Goal: Communication & Community: Answer question/provide support

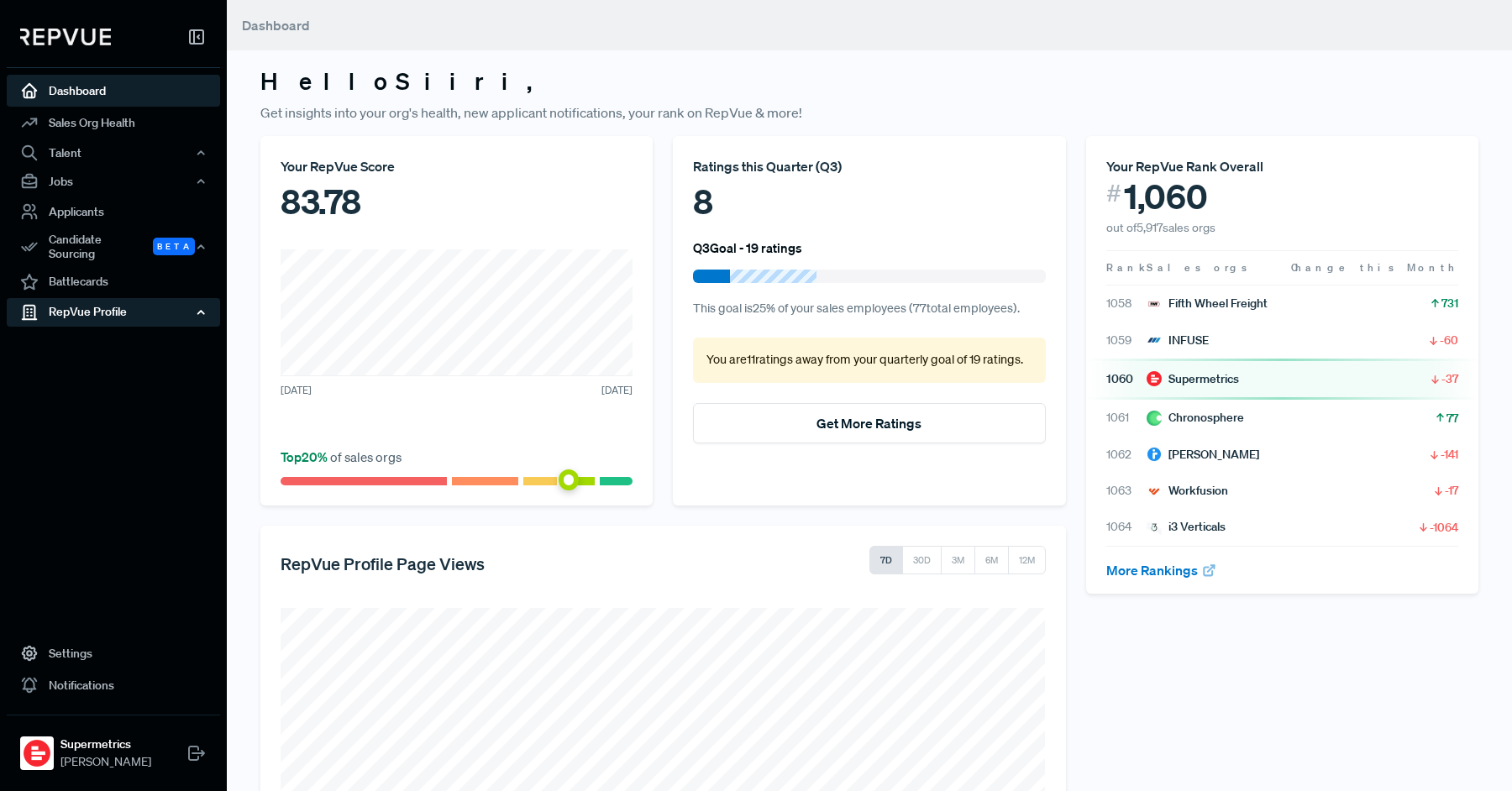
click at [126, 309] on div "RepVue Profile" at bounding box center [114, 313] width 214 height 29
click at [126, 358] on link "Reviews" at bounding box center [137, 370] width 214 height 27
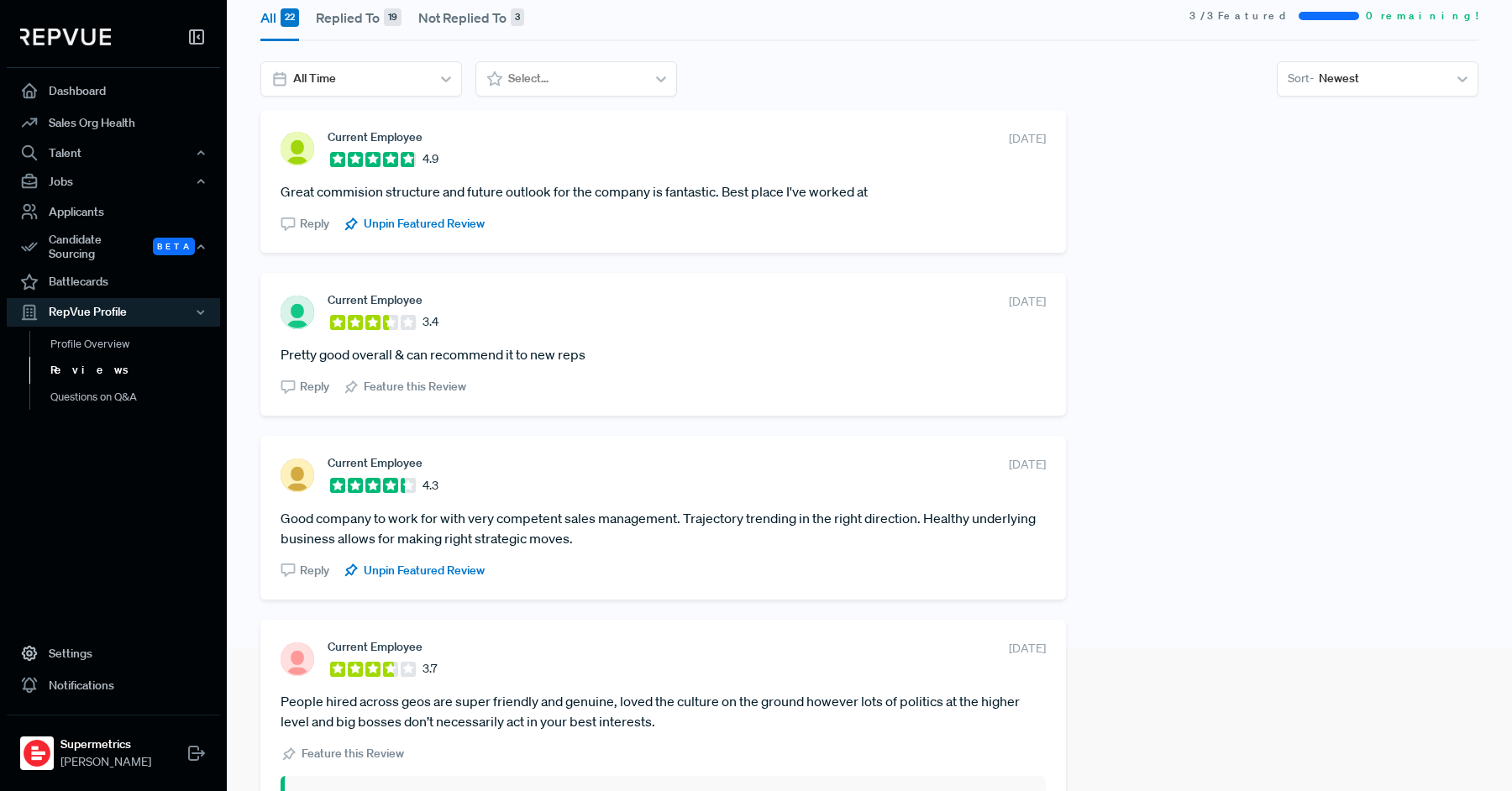
scroll to position [135, 0]
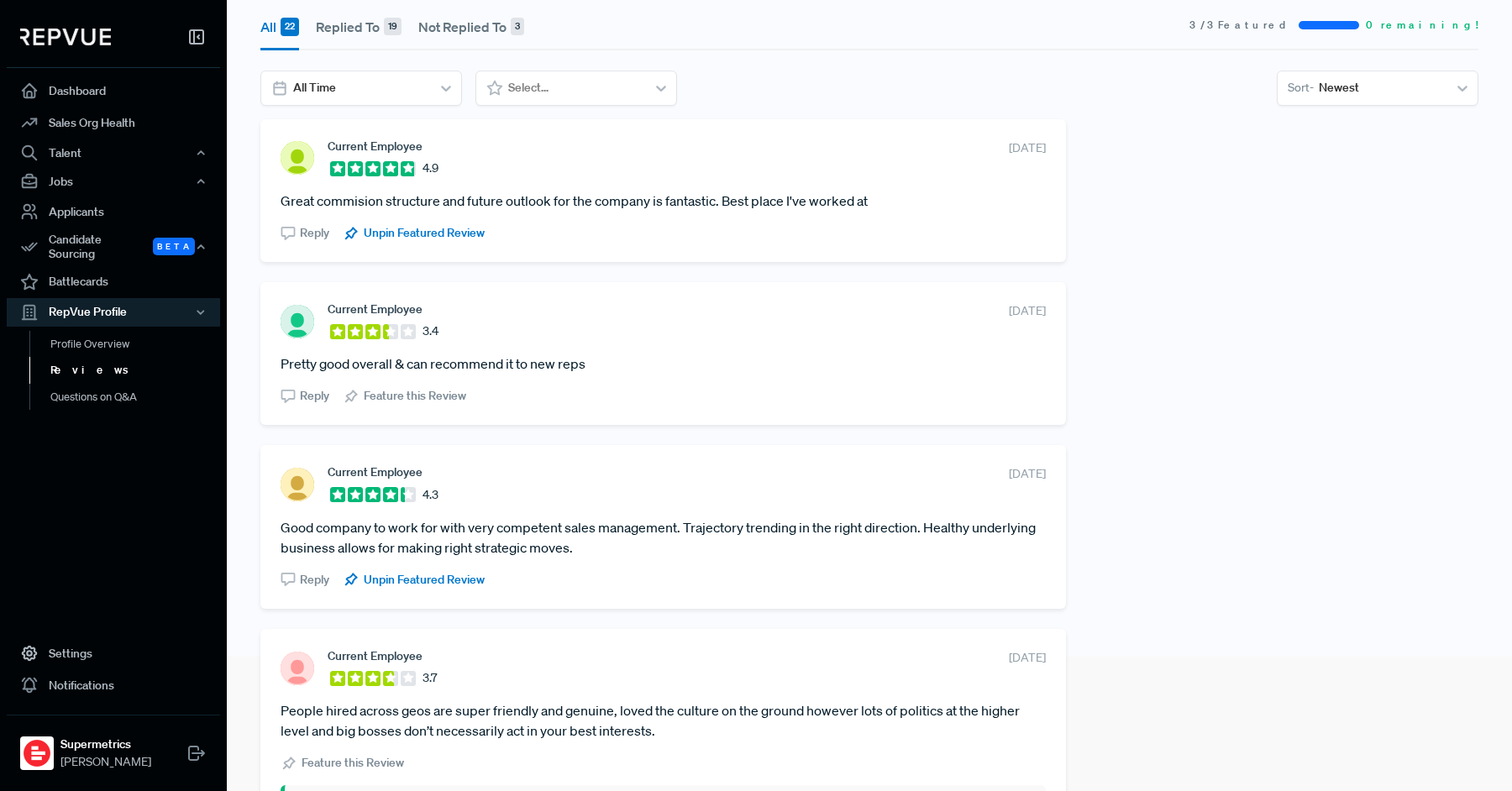
drag, startPoint x: 274, startPoint y: 135, endPoint x: 608, endPoint y: 555, distance: 536.6
copy div "Current Employee 4.9 [DATE] Great commision structure and future outlook for th…"
click at [716, 334] on section "Current Employee 3.4 [DATE]" at bounding box center [663, 321] width 765 height 38
click at [298, 233] on div "Reply" at bounding box center [304, 233] width 48 height 18
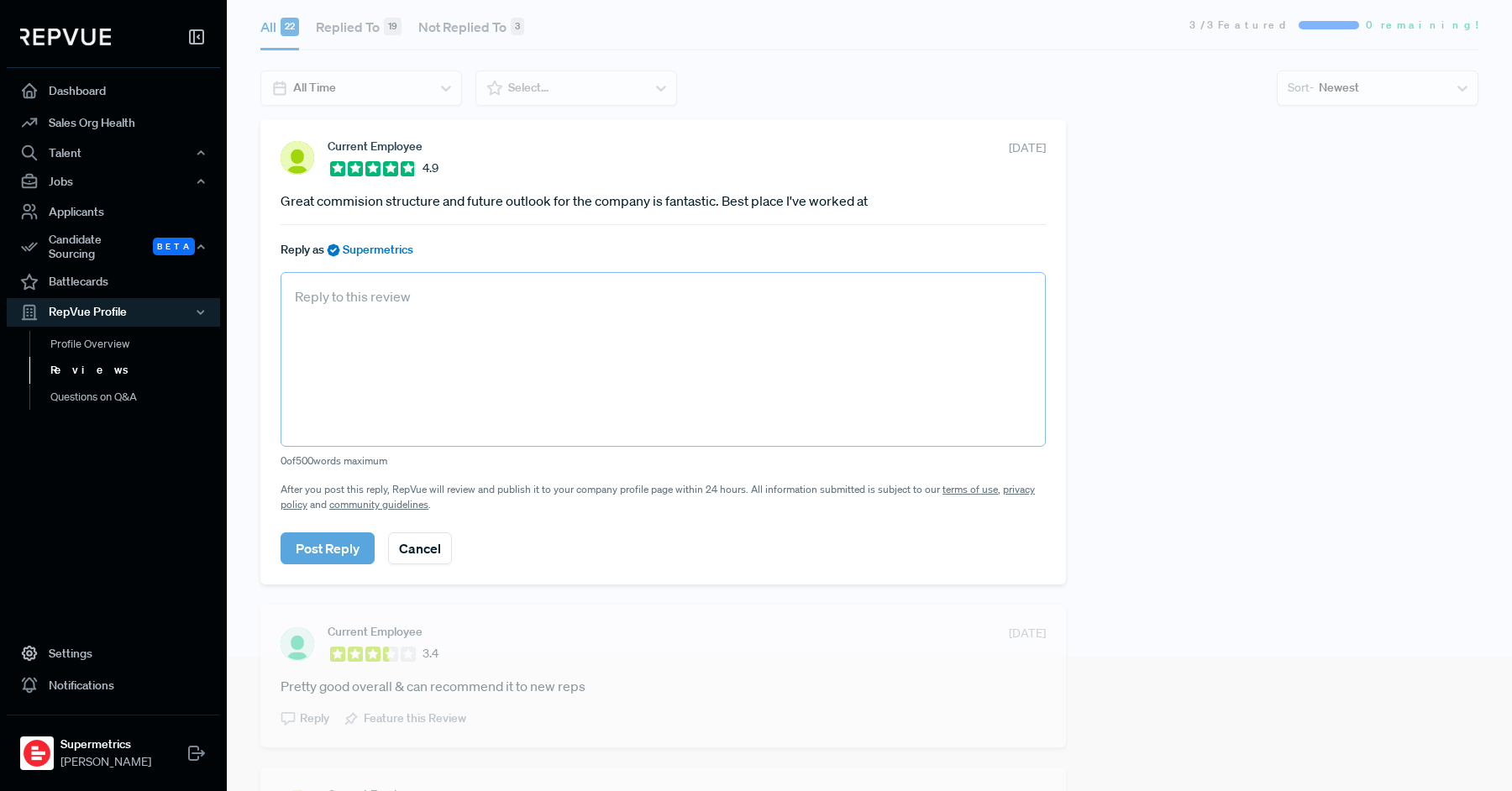
click at [353, 348] on textarea at bounding box center [663, 359] width 765 height 175
paste textarea "We're thrilled to hear that! It's great to know that our commission structure i…"
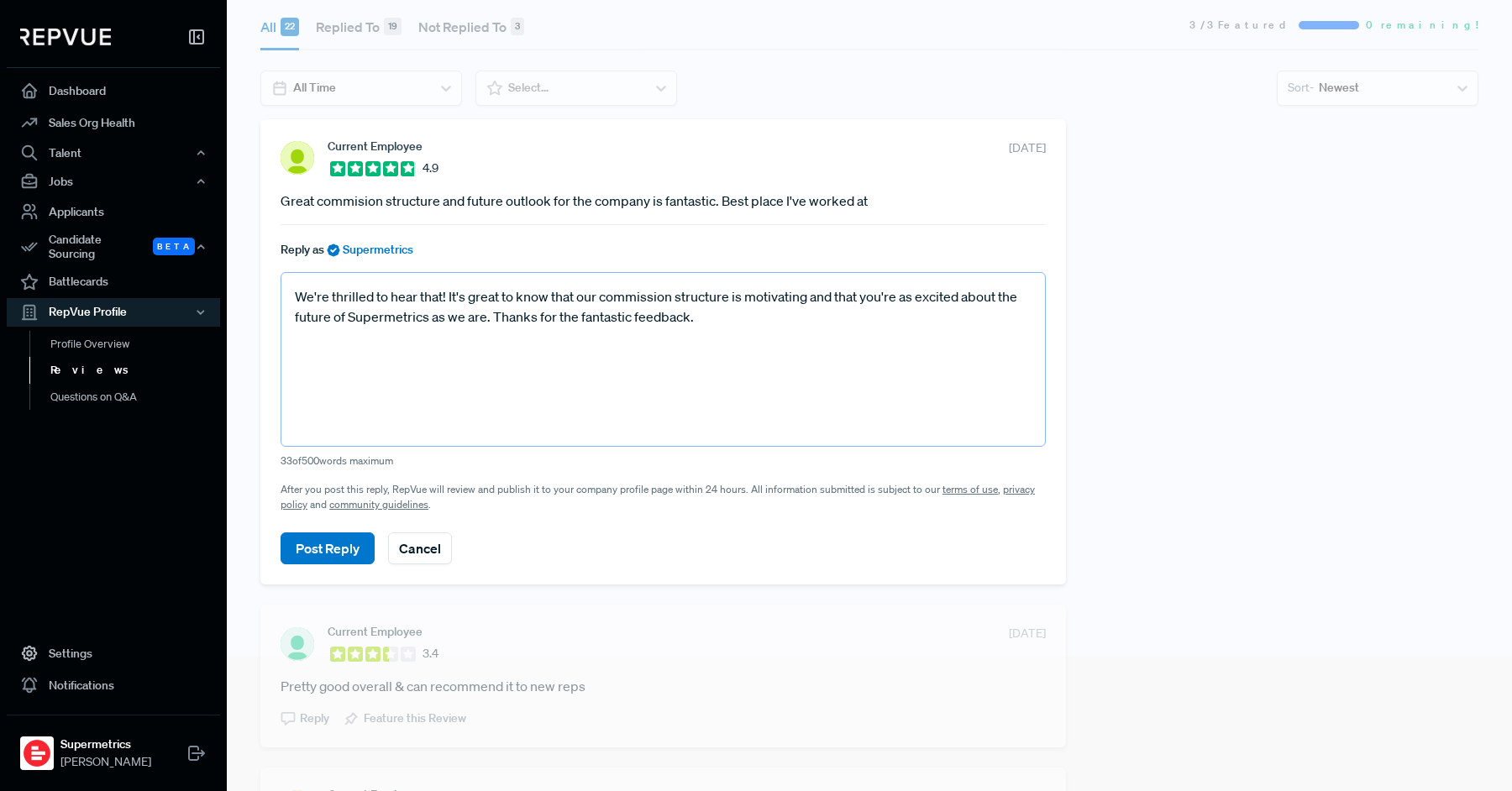
click at [600, 291] on textarea "We're thrilled to hear that! It's great to know that our commission structure i…" at bounding box center [663, 359] width 765 height 175
click at [604, 291] on textarea "We're thrilled to hear that! It's great to know that our revamped commission st…" at bounding box center [663, 359] width 765 height 175
type textarea "We're thrilled to hear that! It's great to know that our revamped commission st…"
click at [317, 541] on button "Post Reply" at bounding box center [327, 549] width 94 height 32
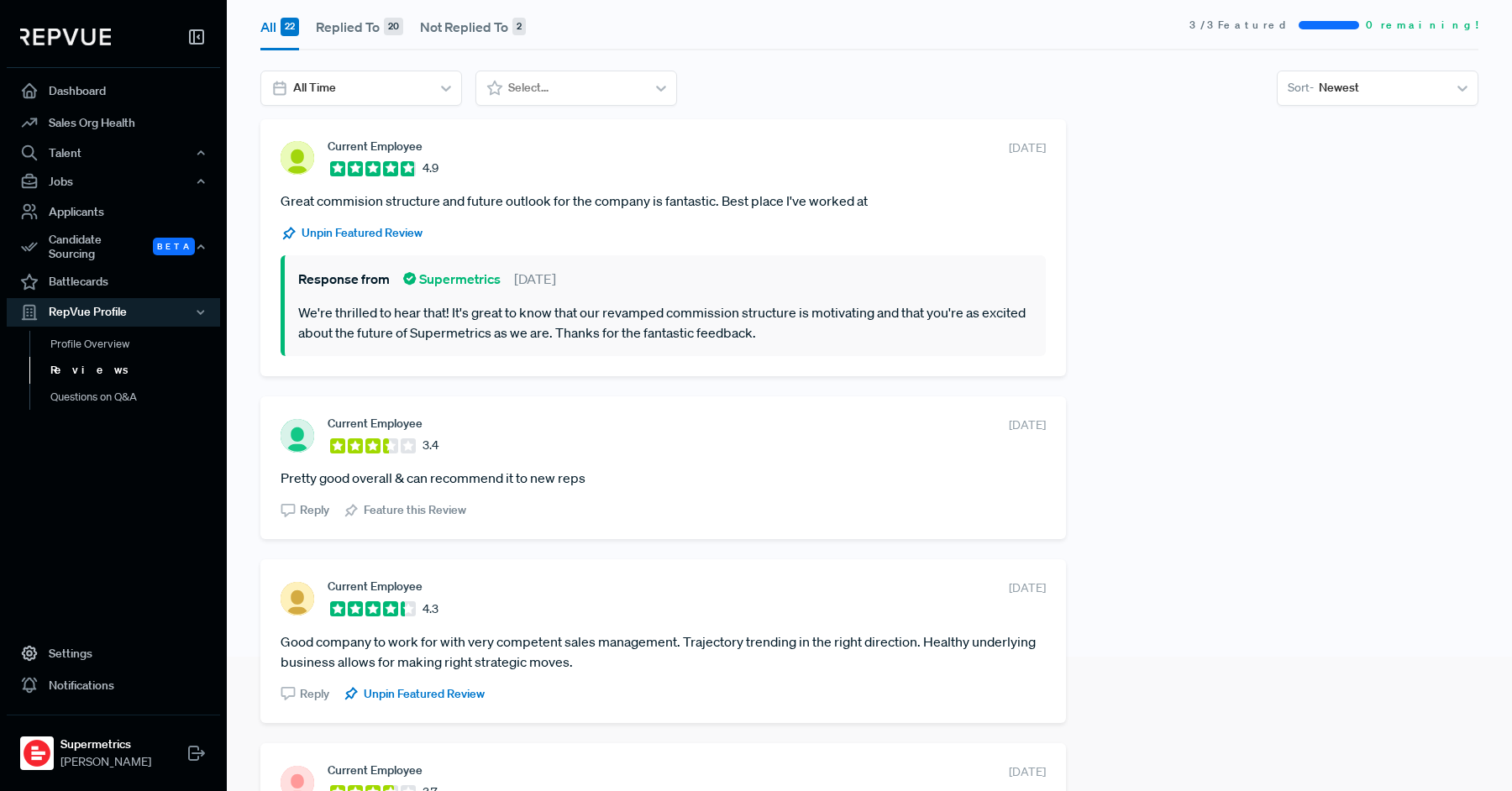
click at [310, 515] on span "Reply" at bounding box center [315, 510] width 30 height 18
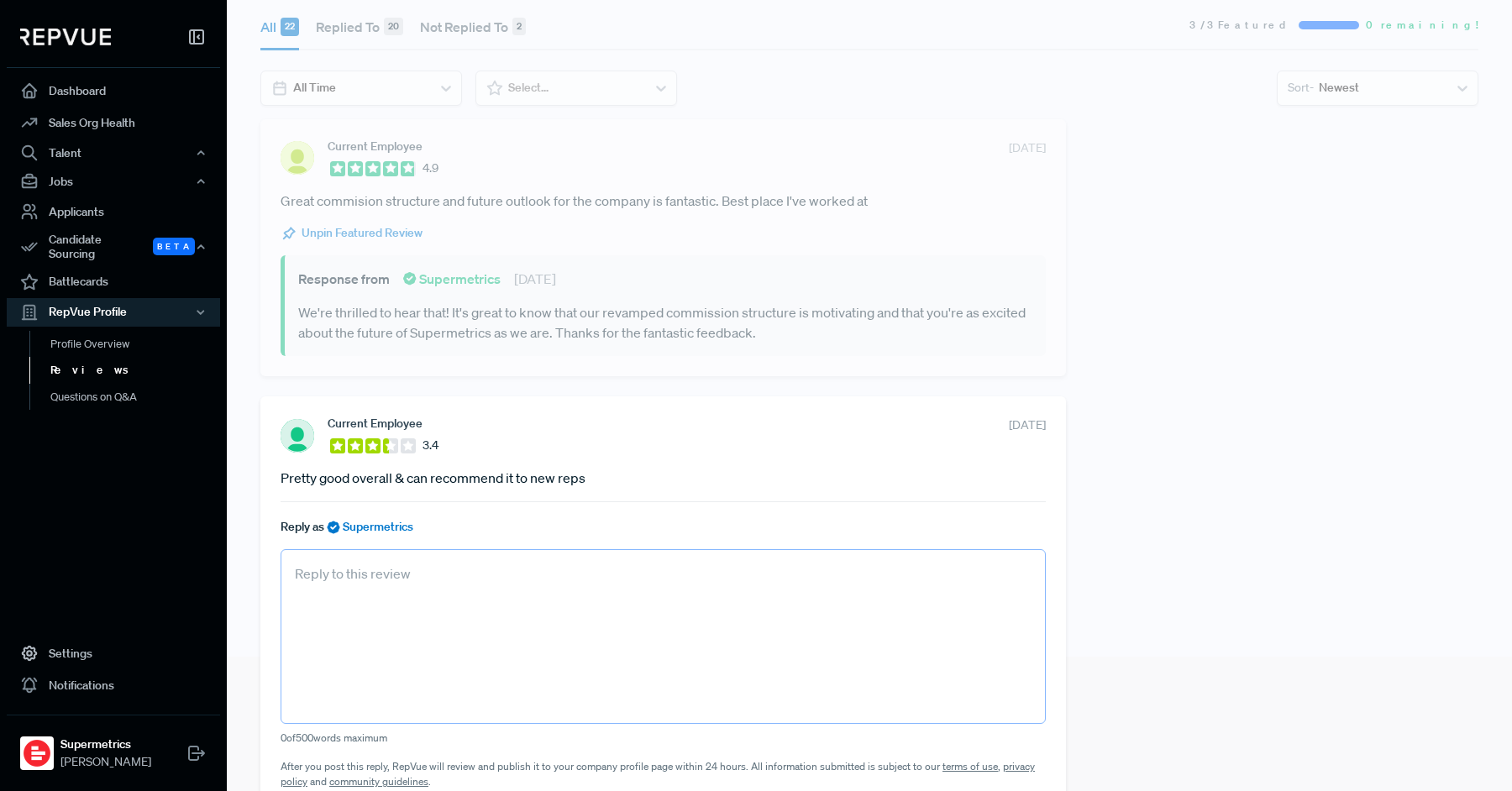
click at [397, 600] on textarea at bounding box center [663, 637] width 765 height 175
paste textarea "Thanks for sharing your feedback. We're always looking for ways to improve, and…"
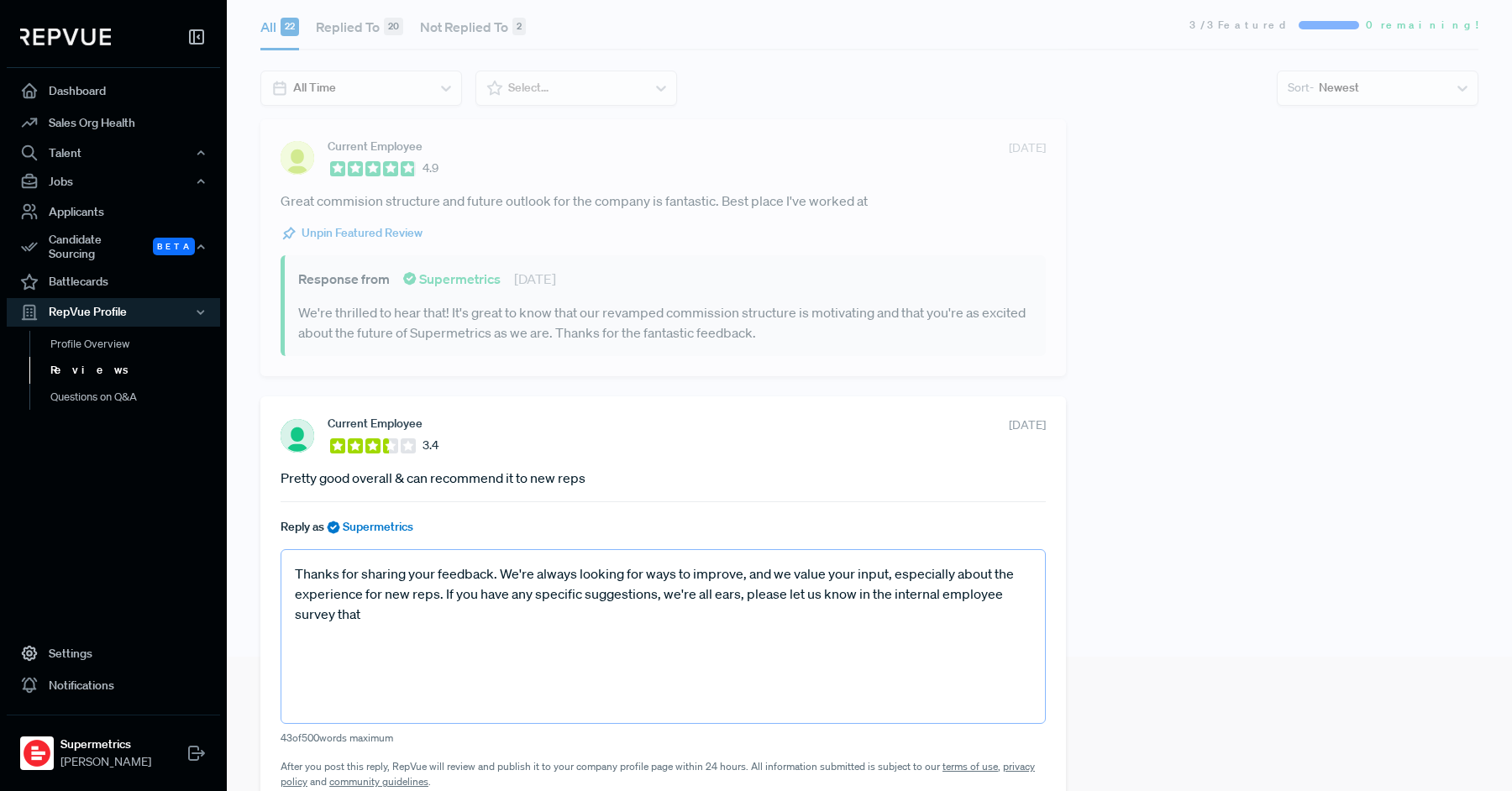
click at [918, 592] on textarea "Thanks for sharing your feedback. We're always looking for ways to improve, and…" at bounding box center [663, 637] width 765 height 175
click at [620, 616] on textarea "Thanks for sharing your feedback. We're always looking for ways to improve, and…" at bounding box center [663, 637] width 765 height 175
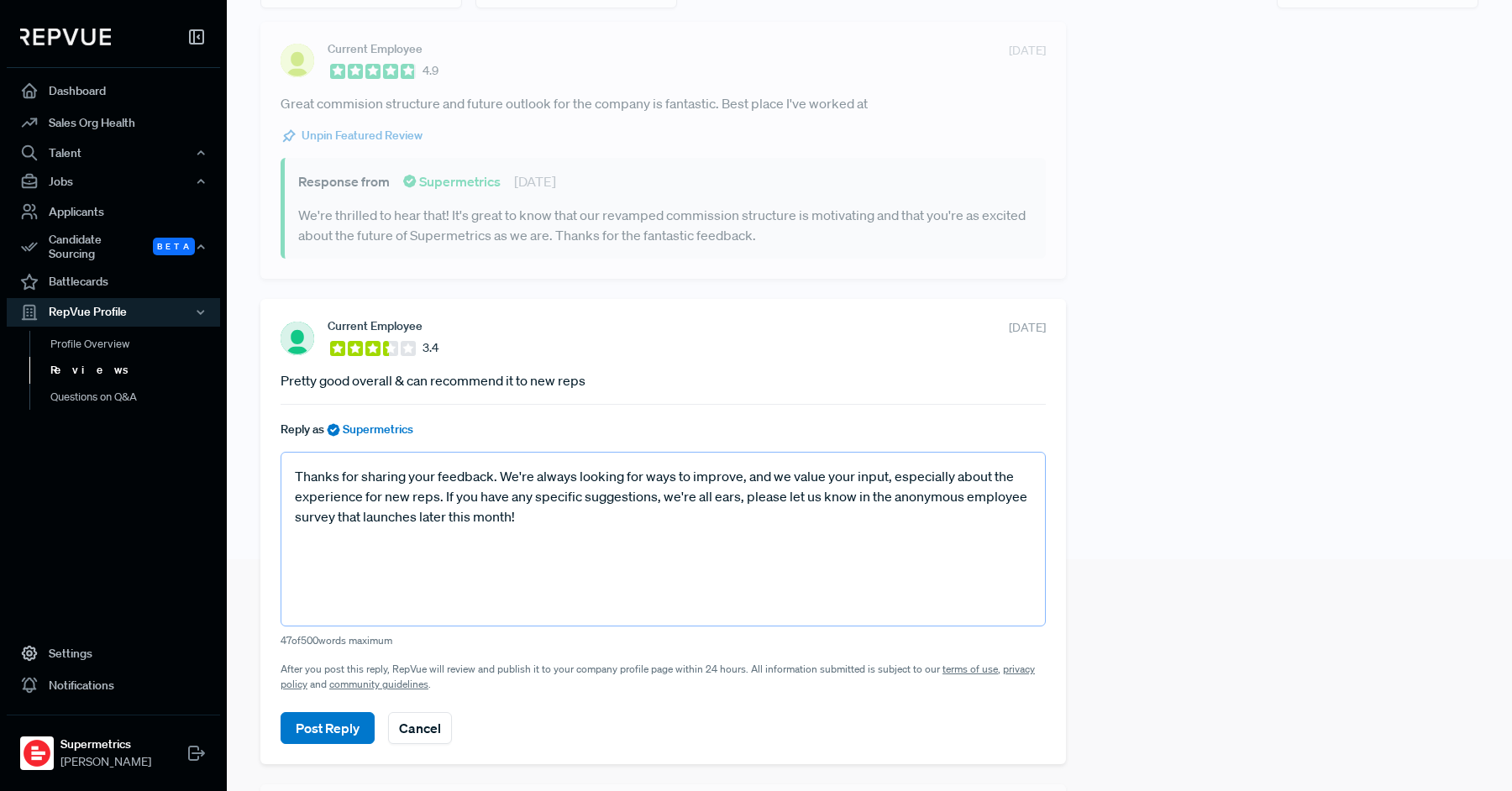
scroll to position [233, 0]
click at [296, 477] on textarea "Thanks for sharing your feedback. We're always looking for ways to improve, and…" at bounding box center [663, 538] width 765 height 175
type textarea "Thanks for sharing your feedback. We're always looking for ways to improve, and…"
click at [312, 716] on button "Post Reply" at bounding box center [327, 727] width 94 height 32
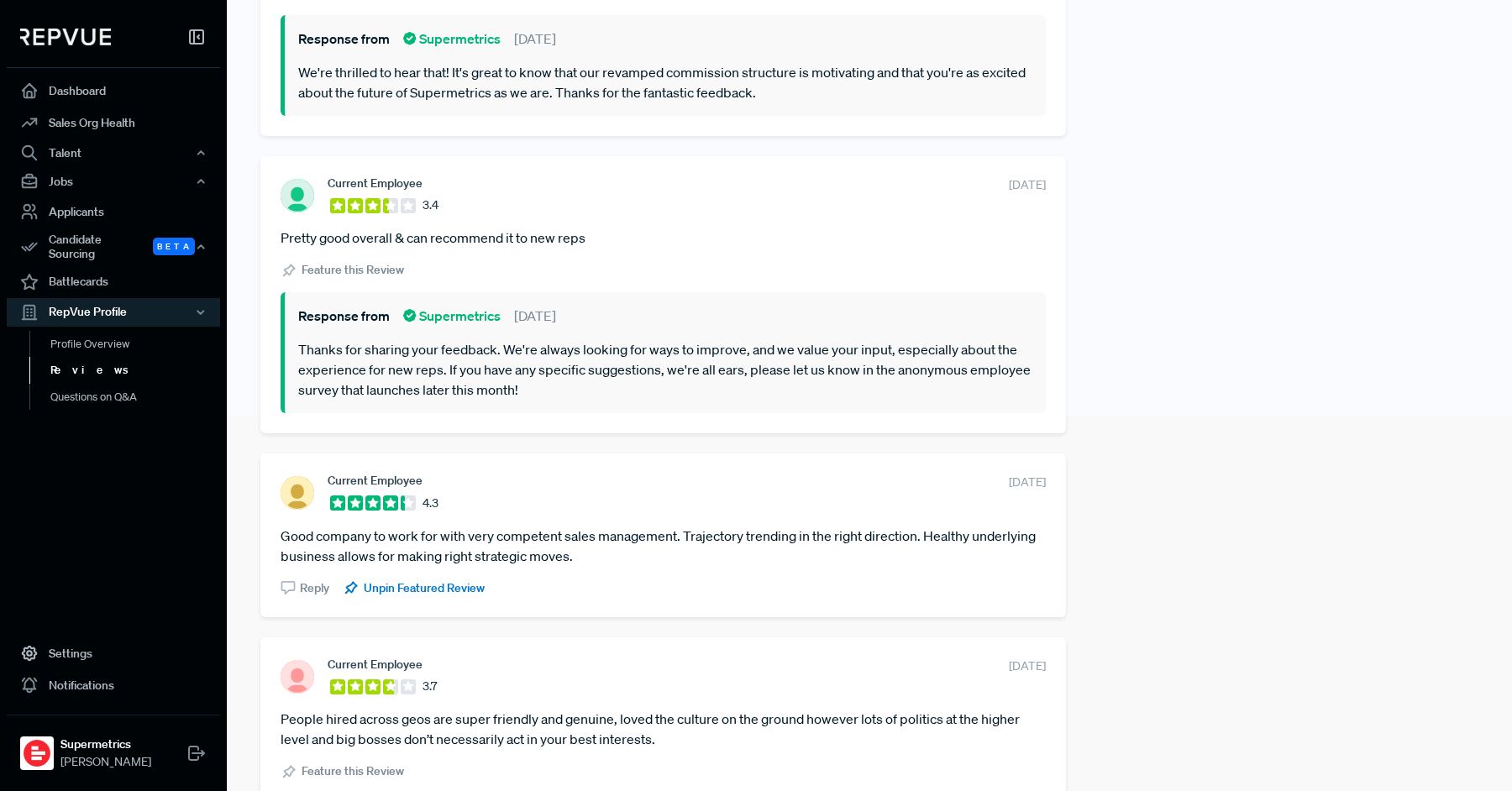
scroll to position [426, 0]
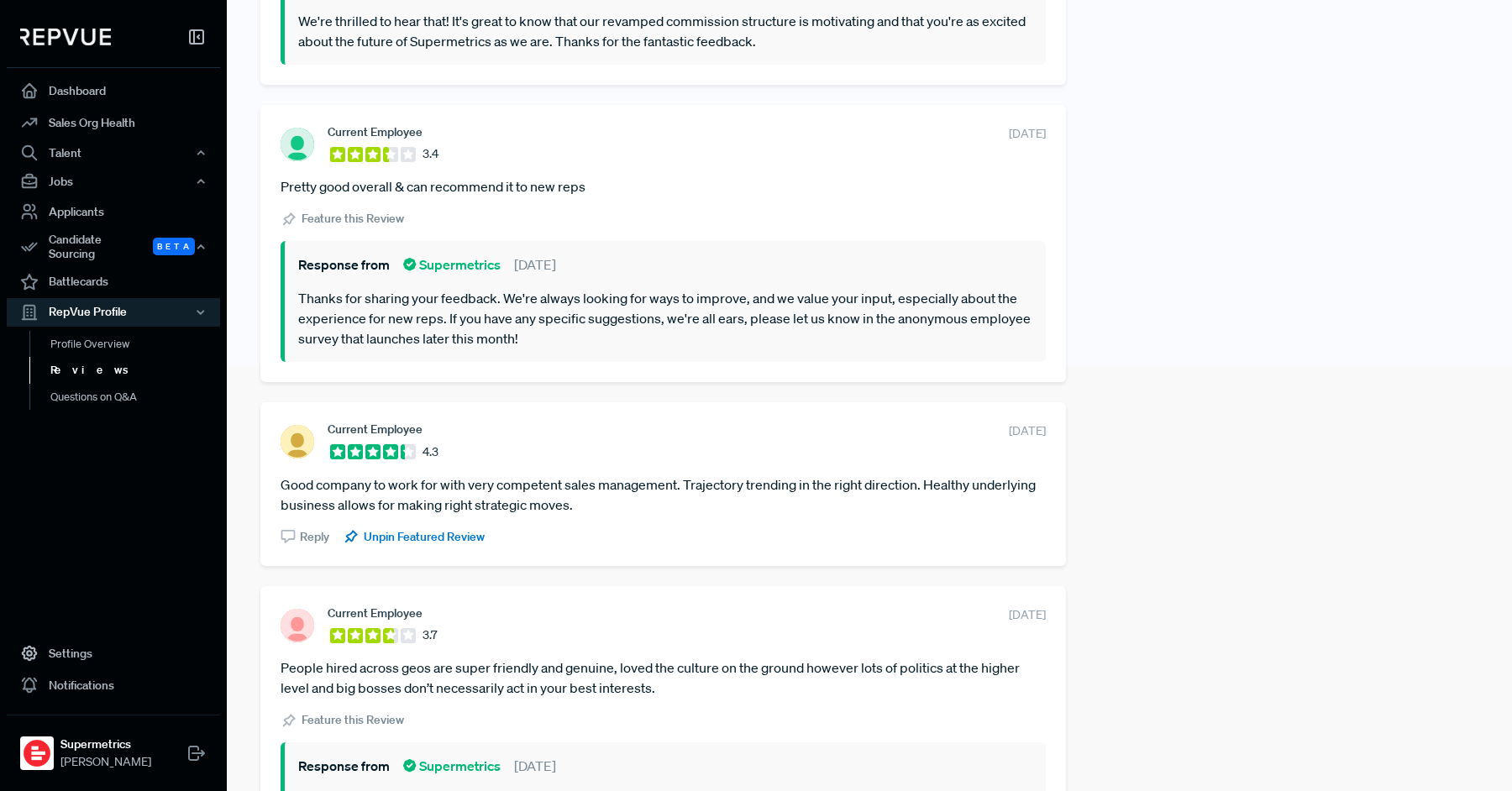
click at [319, 530] on span "Reply" at bounding box center [315, 537] width 30 height 18
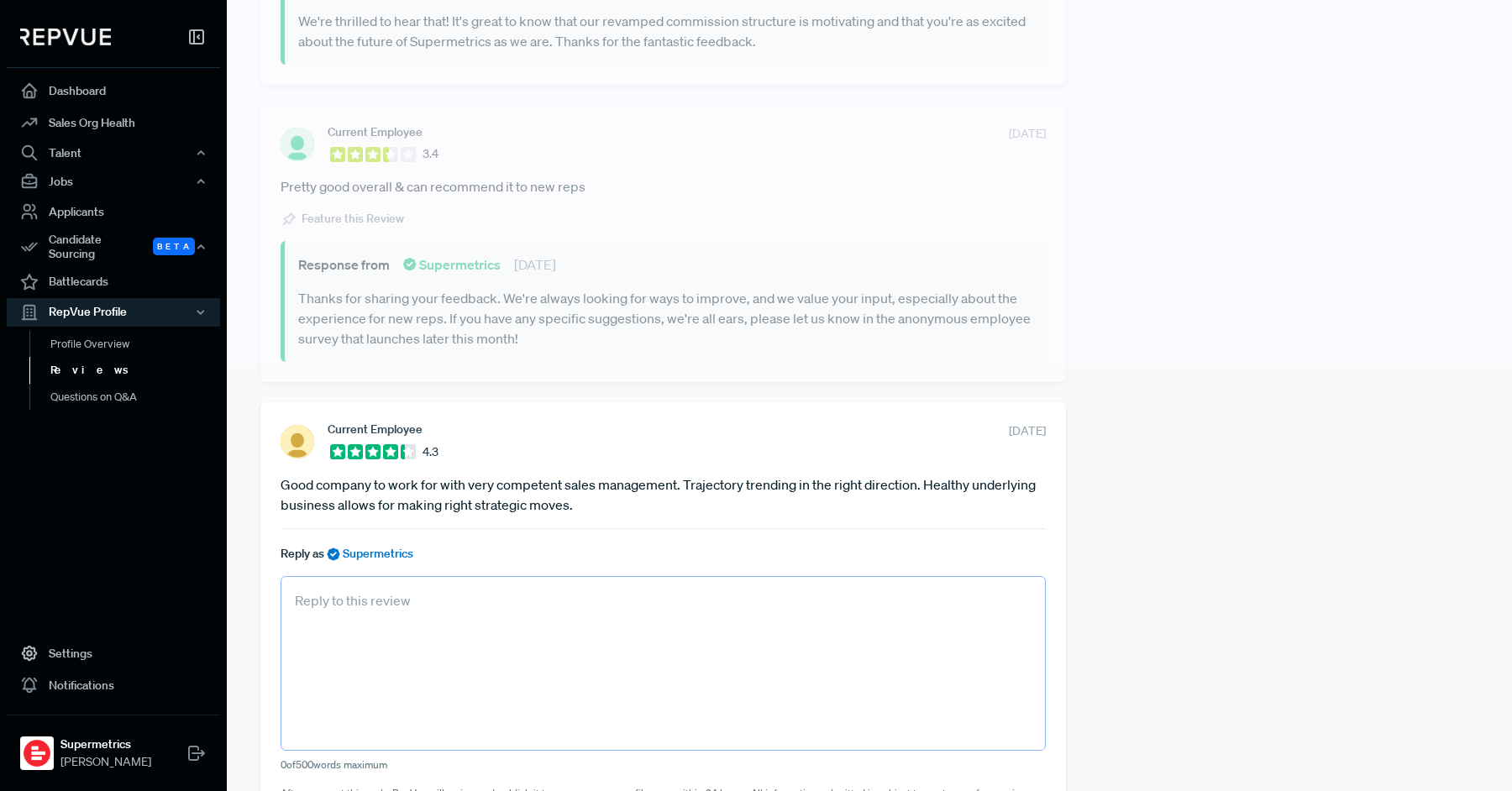
click at [501, 611] on textarea at bounding box center [663, 664] width 765 height 175
paste textarea "Thank you for this detailed and thoughtful review. We're proud of our sales man…"
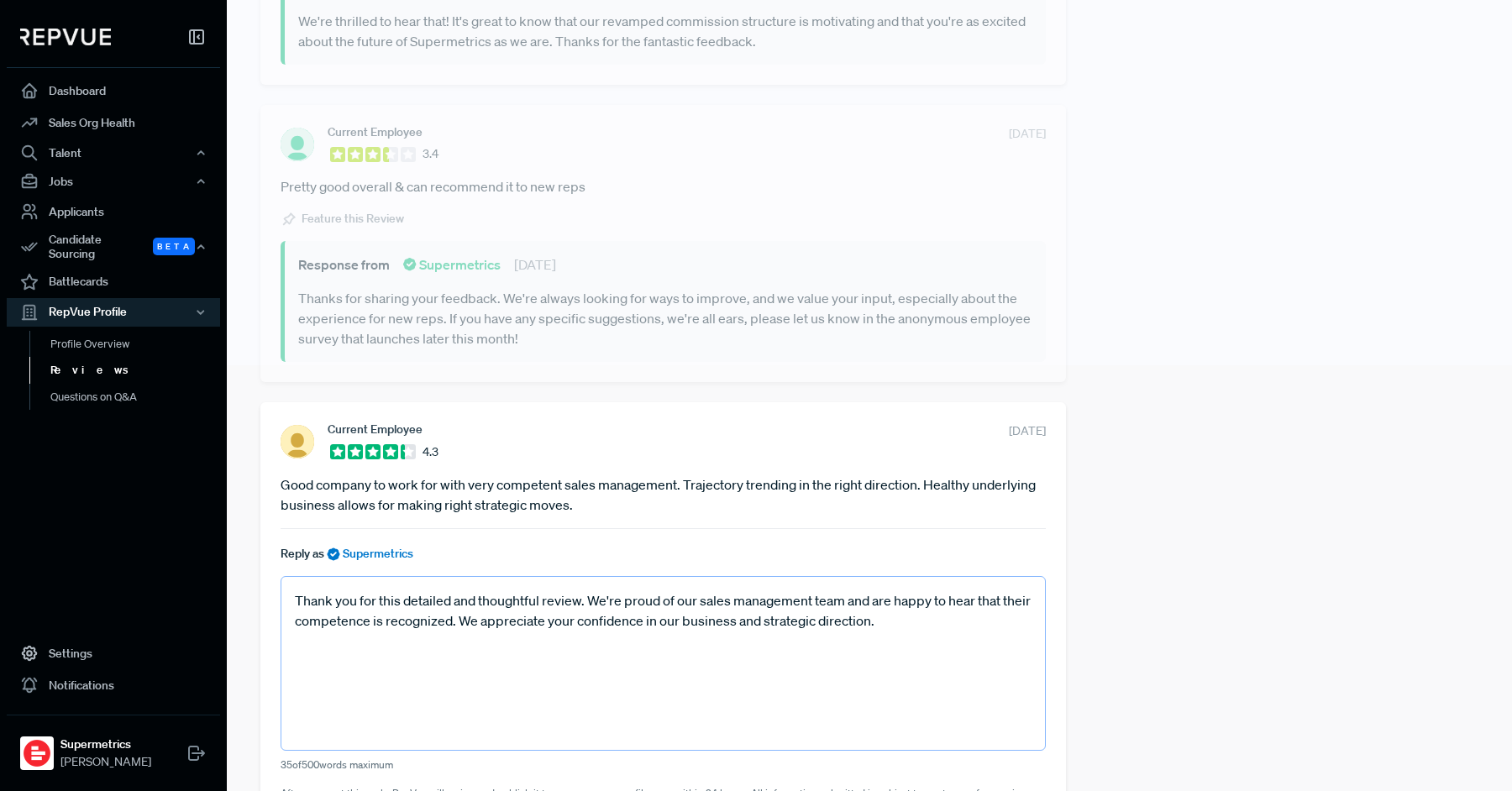
drag, startPoint x: 548, startPoint y: 593, endPoint x: 406, endPoint y: 588, distance: 142.1
click at [406, 588] on textarea "Thank you for this detailed and thoughtful review. We're proud of our sales man…" at bounding box center [663, 664] width 765 height 175
click at [378, 611] on textarea "Thank you for this detailed and thoughtful review. We're proud of our sales man…" at bounding box center [663, 664] width 765 height 175
drag, startPoint x: 379, startPoint y: 594, endPoint x: 542, endPoint y: 588, distance: 163.1
click at [542, 588] on textarea "Thank you for this detailed and thoughtful review. We're proud of our sales man…" at bounding box center [663, 664] width 765 height 175
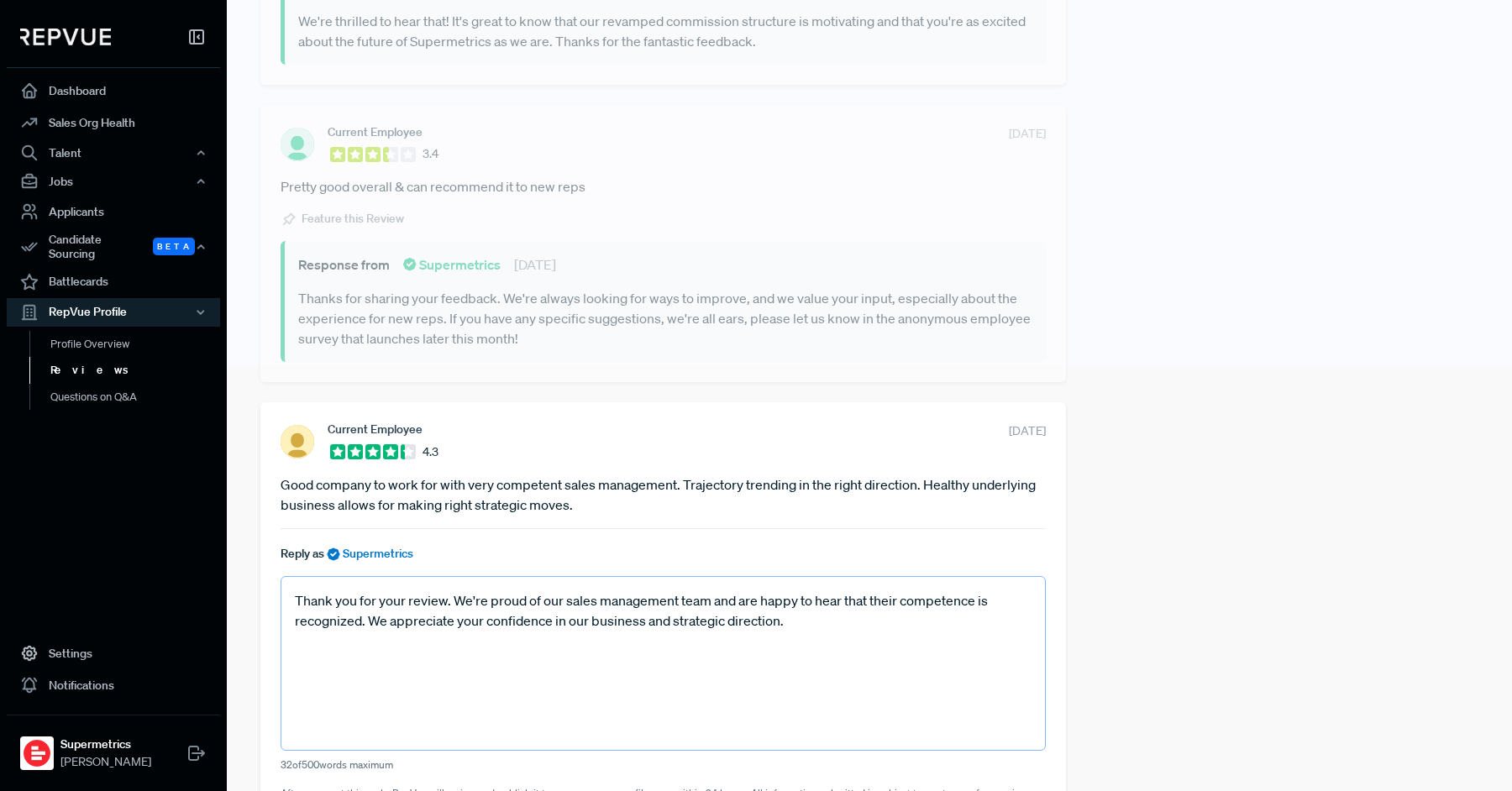
click at [451, 596] on textarea "Thank you for your review. We're proud of our sales management team and are hap…" at bounding box center [663, 664] width 765 height 175
click at [573, 617] on textarea "Thank you for your review! We're proud of our sales management team and are hap…" at bounding box center [663, 664] width 765 height 175
click at [801, 623] on textarea "Thank you for your review! We're proud of our sales management team and are hap…" at bounding box center [663, 664] width 765 height 175
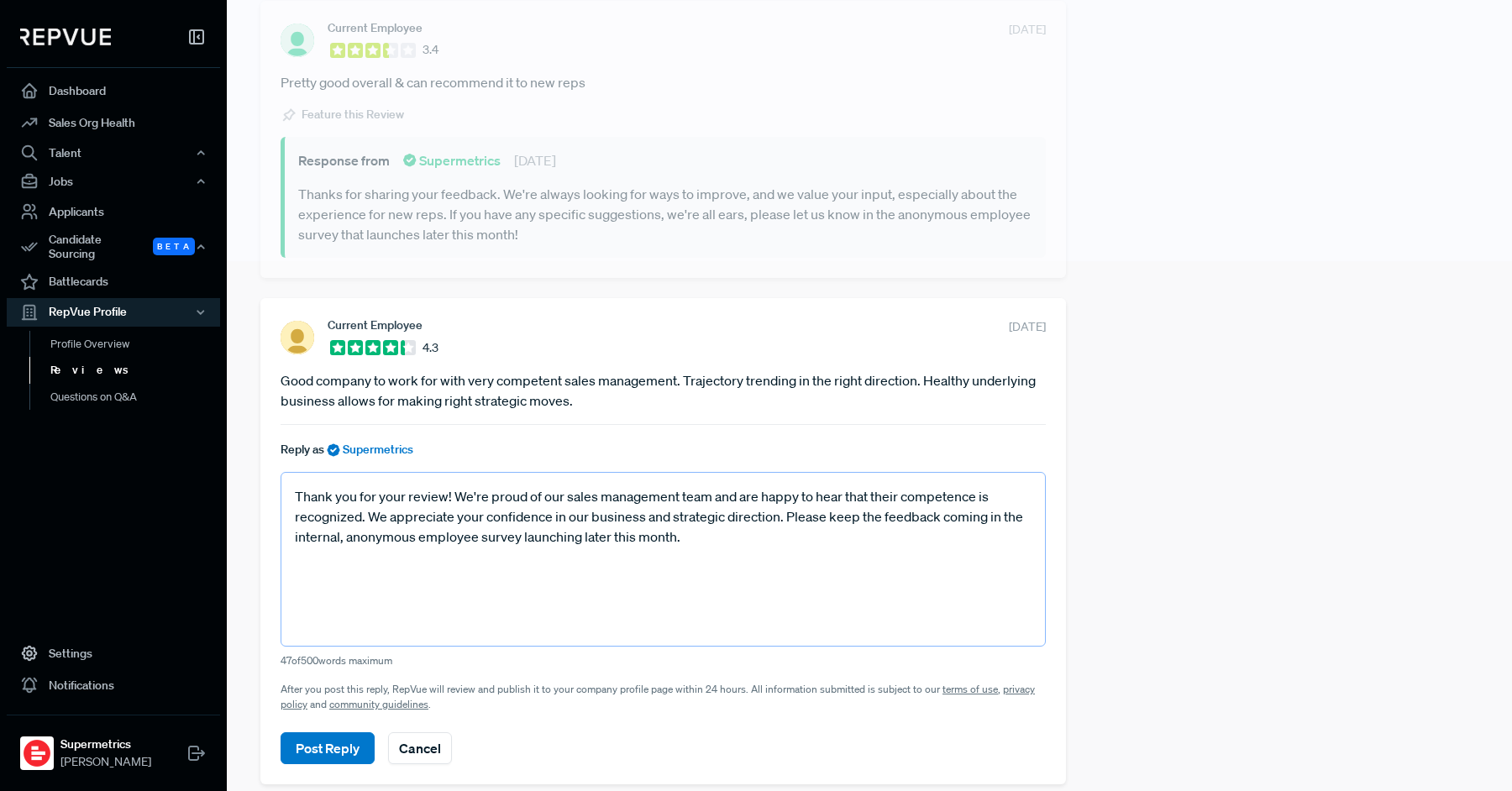
scroll to position [588, 0]
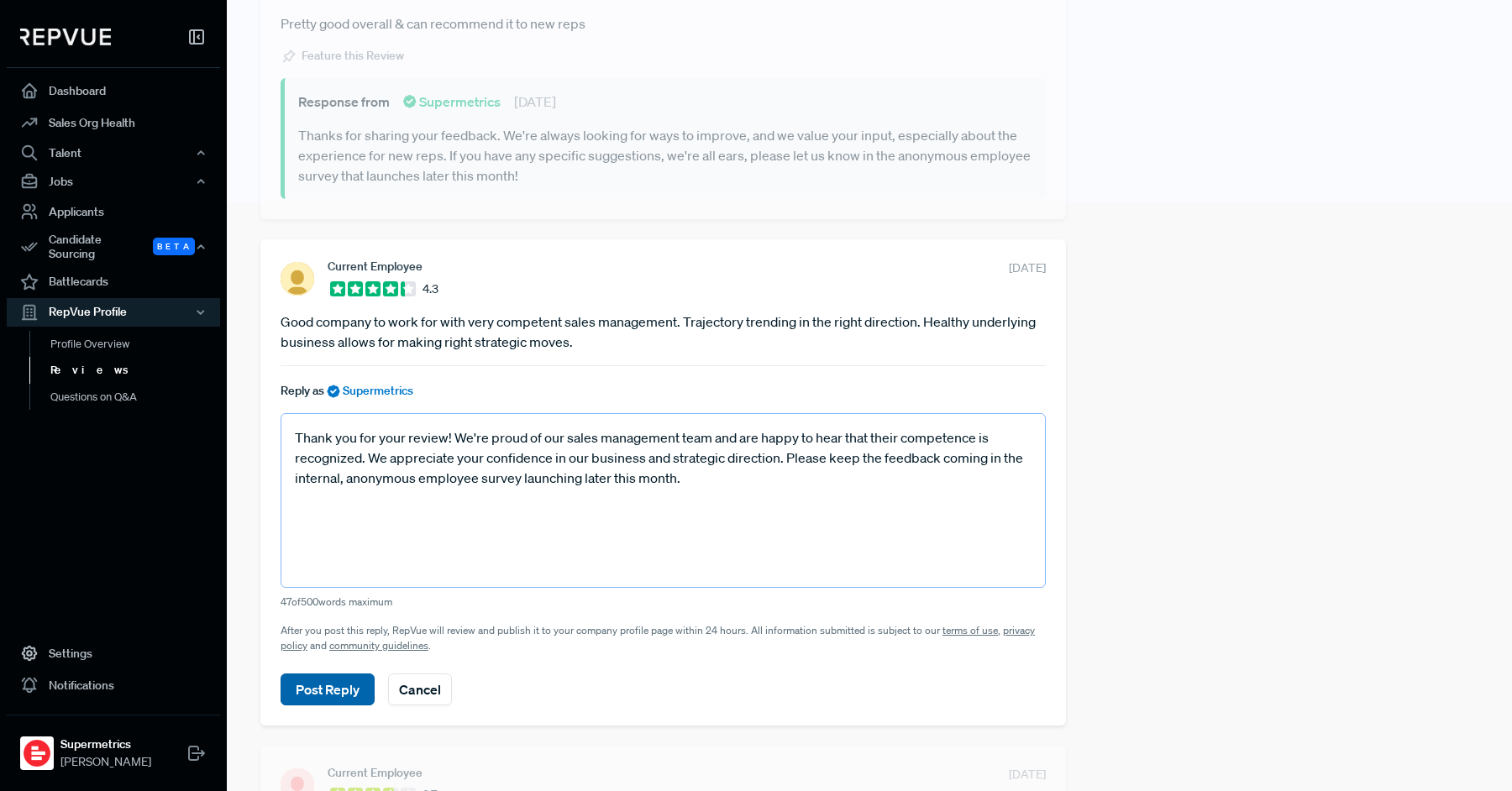
type textarea "Thank you for your review! We're proud of our sales management team and are hap…"
click at [340, 695] on button "Post Reply" at bounding box center [327, 690] width 94 height 32
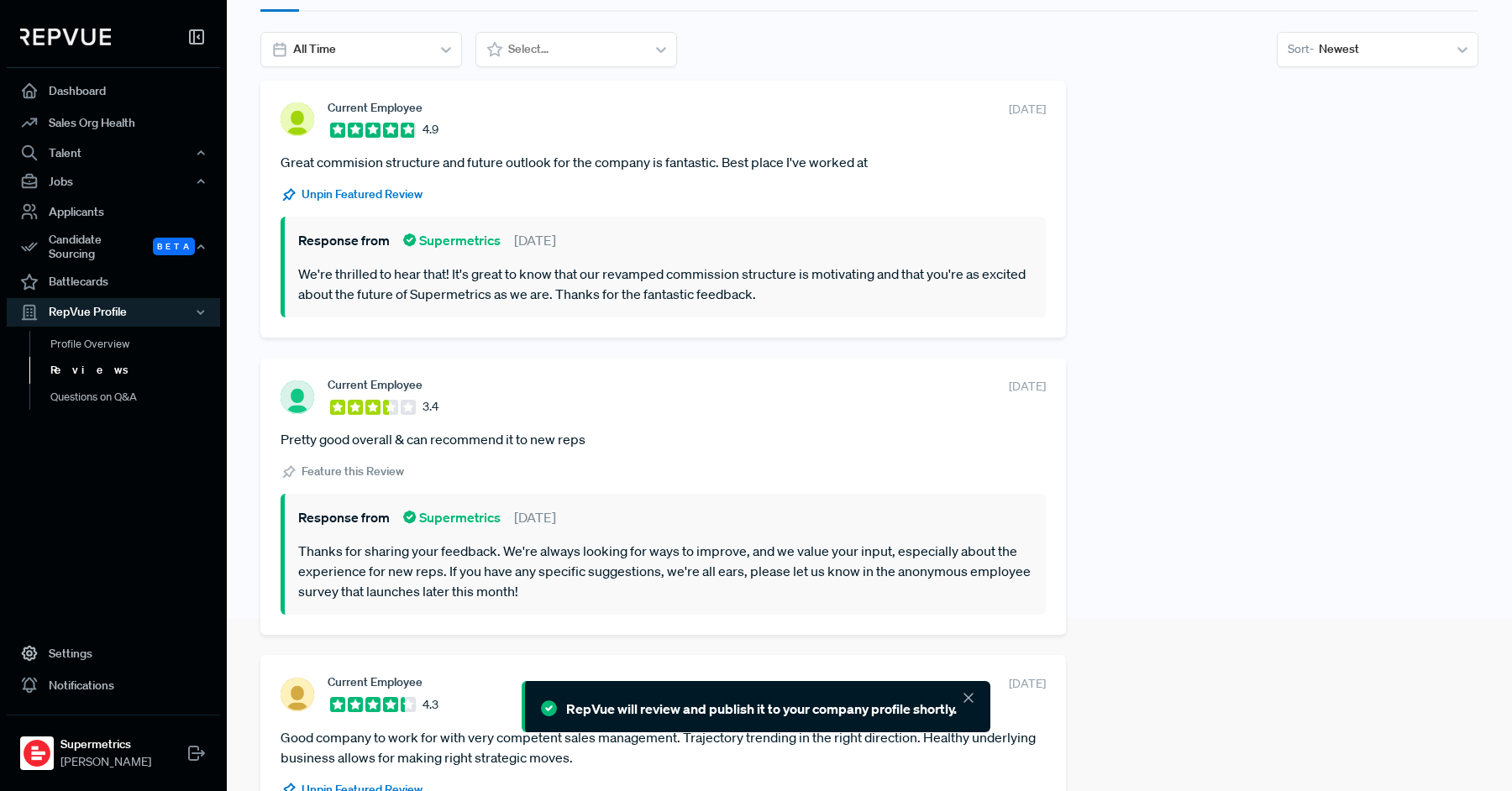
scroll to position [0, 0]
